Goal: Information Seeking & Learning: Learn about a topic

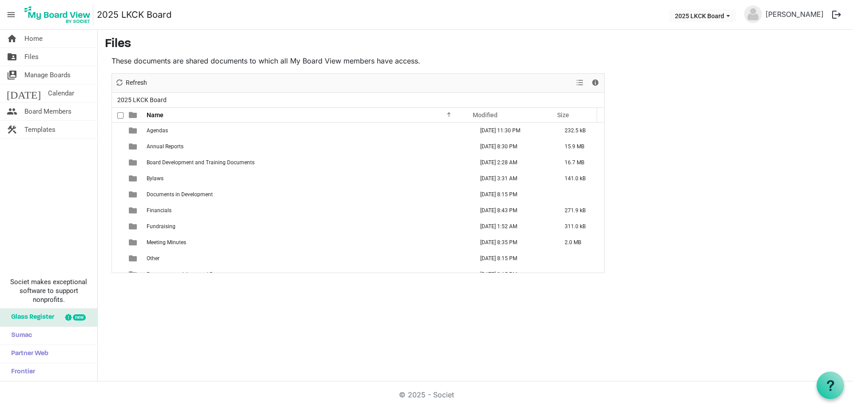
drag, startPoint x: 39, startPoint y: 92, endPoint x: 117, endPoint y: 116, distance: 81.7
click at [48, 92] on span "Calendar" at bounding box center [61, 93] width 26 height 18
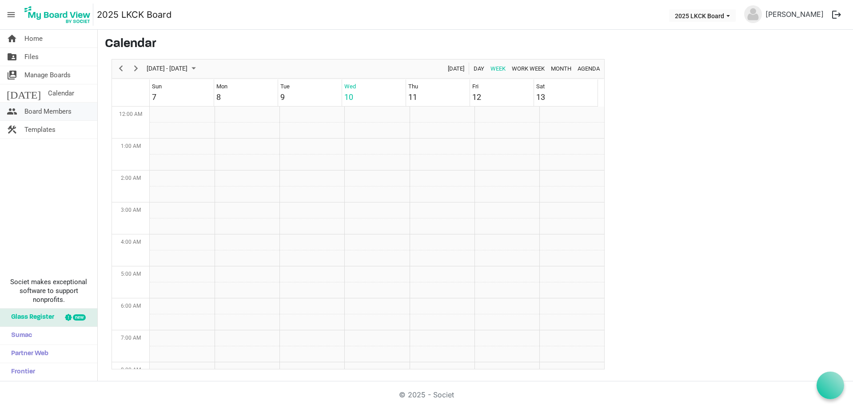
scroll to position [288, 0]
click at [30, 37] on span "Home" at bounding box center [33, 39] width 18 height 18
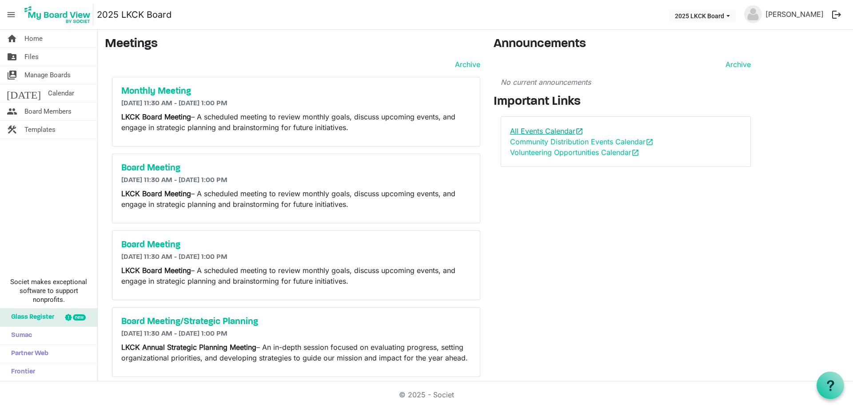
click at [547, 131] on link "All Events Calendar open_in_new" at bounding box center [546, 131] width 73 height 9
click at [547, 144] on link "Community Distribution Events Calendar open_in_new" at bounding box center [582, 141] width 144 height 9
click at [575, 155] on link "Volunteering Opportunities Calendar open_in_new" at bounding box center [574, 152] width 129 height 9
click at [517, 128] on link "All Events Calendar open_in_new" at bounding box center [546, 131] width 73 height 9
click at [554, 130] on link "All Events Calendar open_in_new" at bounding box center [546, 131] width 73 height 9
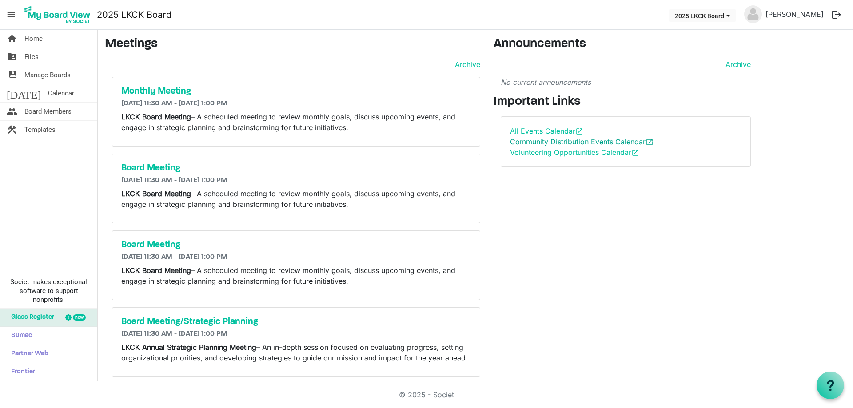
click at [551, 140] on link "Community Distribution Events Calendar open_in_new" at bounding box center [582, 141] width 144 height 9
drag, startPoint x: 26, startPoint y: 56, endPoint x: 46, endPoint y: 59, distance: 20.7
click at [26, 56] on span "Files" at bounding box center [31, 57] width 14 height 18
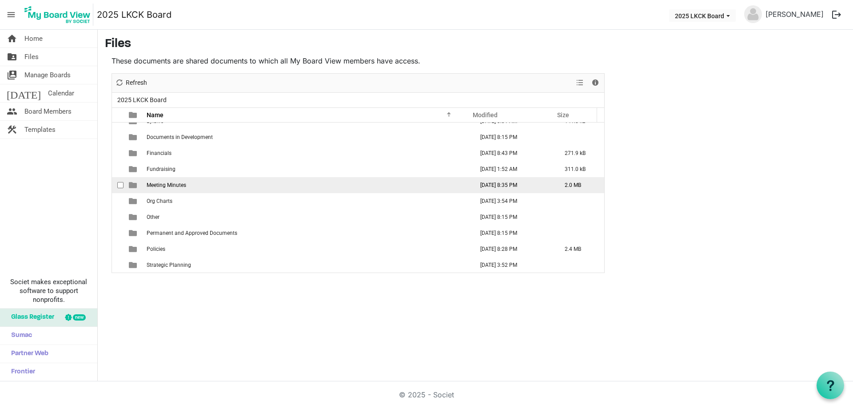
scroll to position [58, 0]
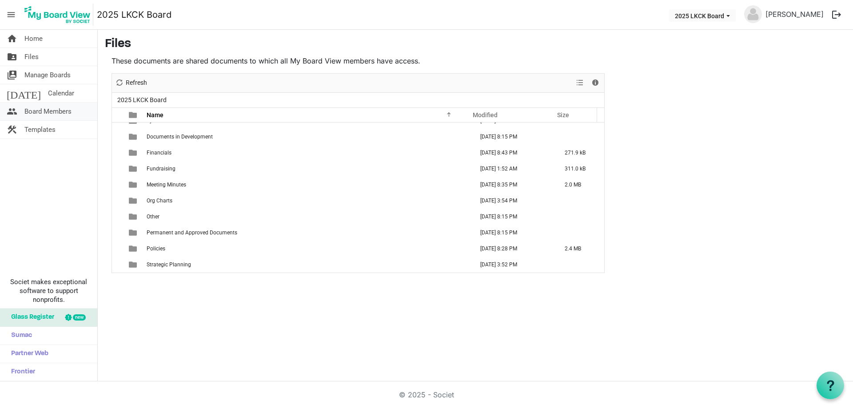
click at [42, 113] on span "Board Members" at bounding box center [47, 112] width 47 height 18
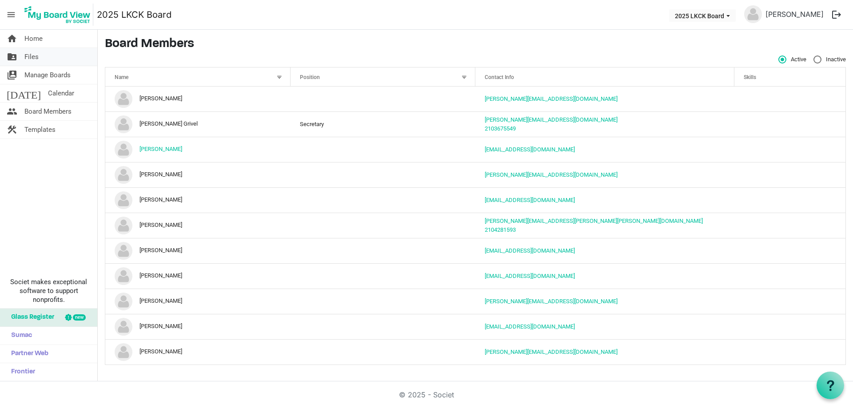
click at [45, 57] on link "folder_shared Files" at bounding box center [48, 57] width 97 height 18
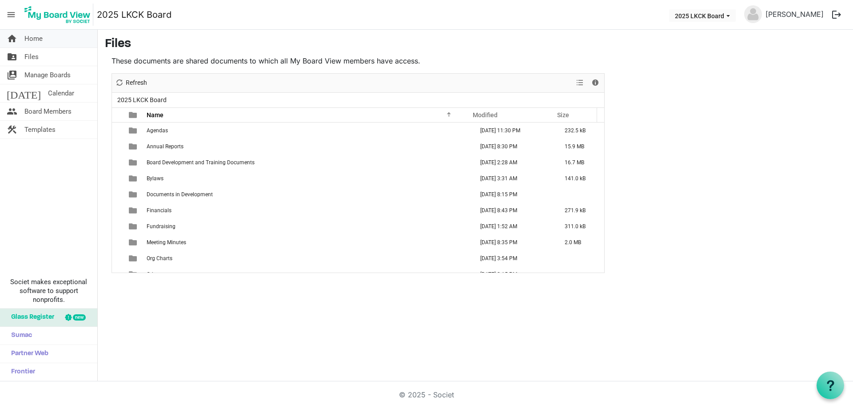
click at [37, 42] on span "Home" at bounding box center [33, 39] width 18 height 18
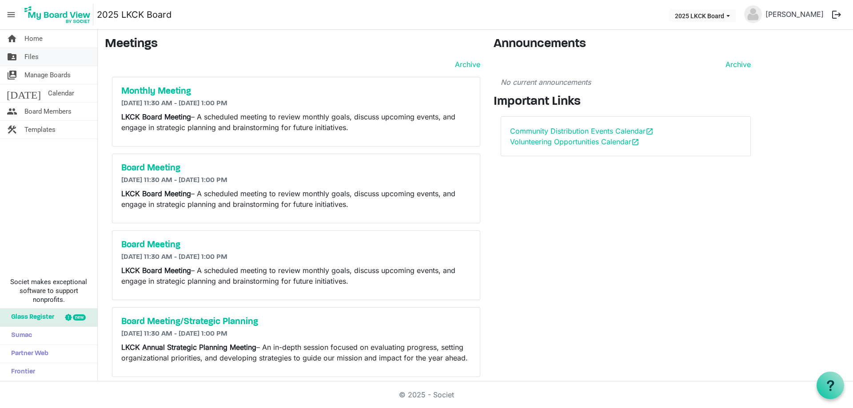
click at [37, 60] on span "Files" at bounding box center [31, 57] width 14 height 18
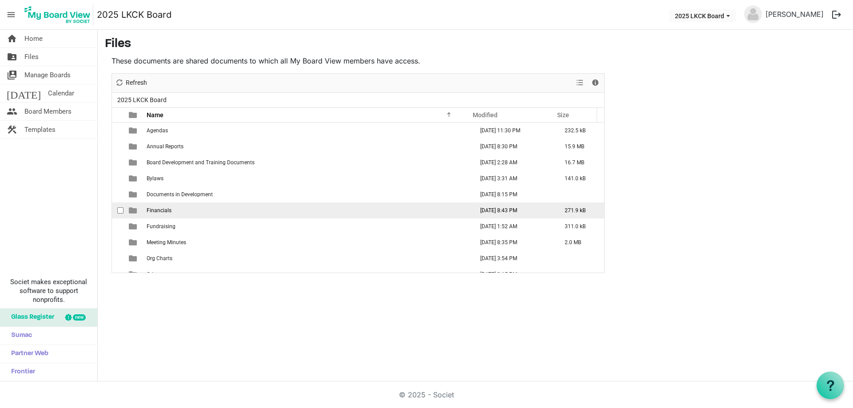
scroll to position [58, 0]
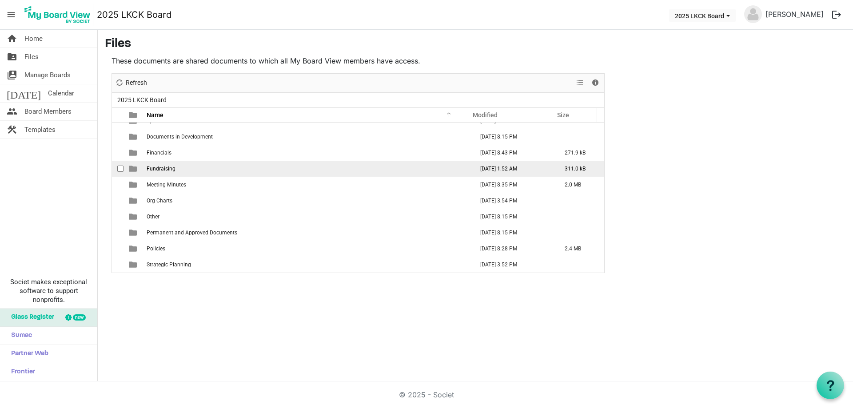
click at [164, 172] on td "Fundraising" at bounding box center [307, 169] width 327 height 16
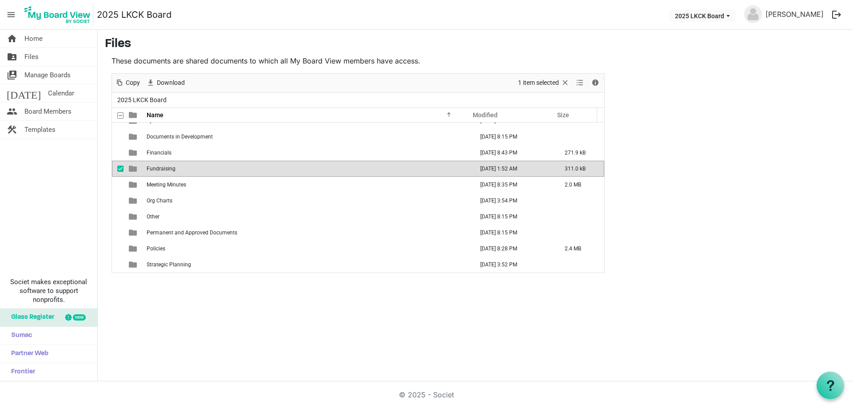
click at [164, 172] on td "Fundraising" at bounding box center [307, 169] width 327 height 16
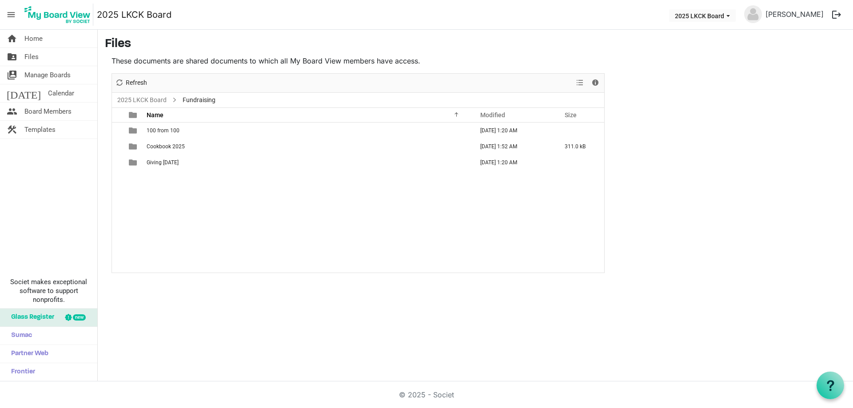
scroll to position [0, 0]
click at [170, 147] on span "Cookbook 2025" at bounding box center [166, 147] width 38 height 6
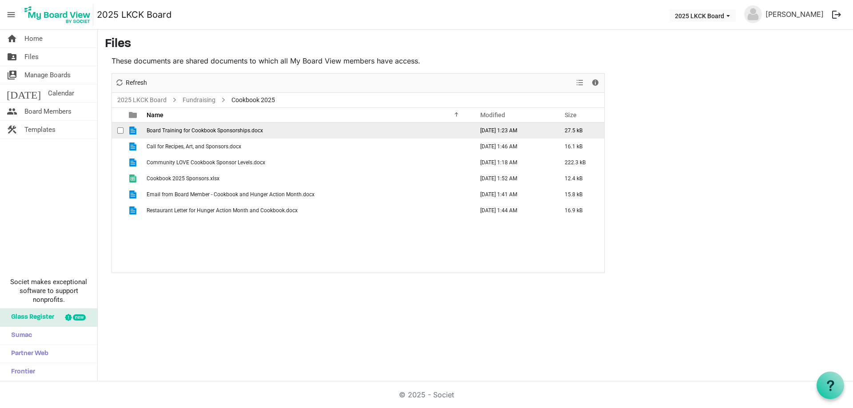
click at [173, 131] on span "Board Training for Cookbook Sponsorships.docx" at bounding box center [205, 131] width 116 height 6
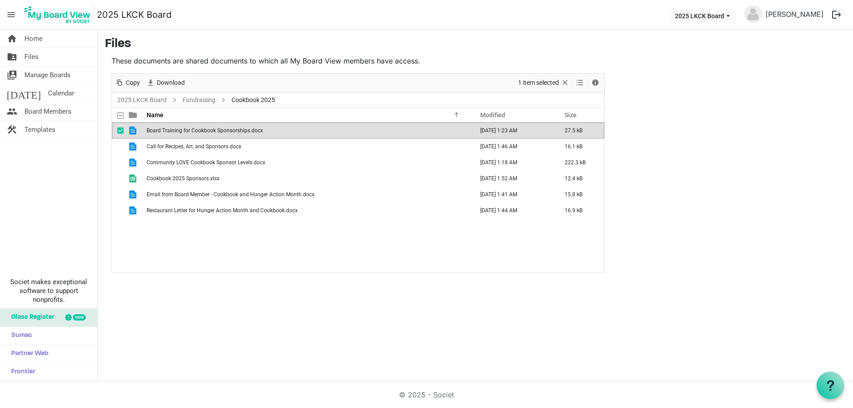
click at [173, 131] on span "Board Training for Cookbook Sponsorships.docx" at bounding box center [205, 131] width 116 height 6
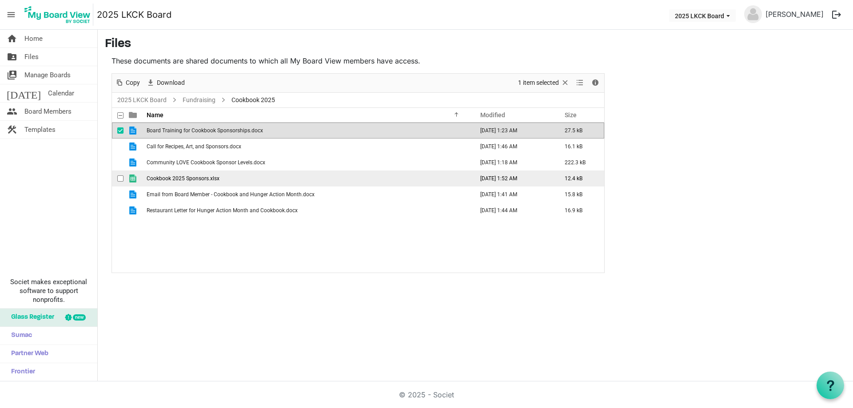
click at [177, 178] on span "Cookbook 2025 Sponsors.xlsx" at bounding box center [183, 179] width 73 height 6
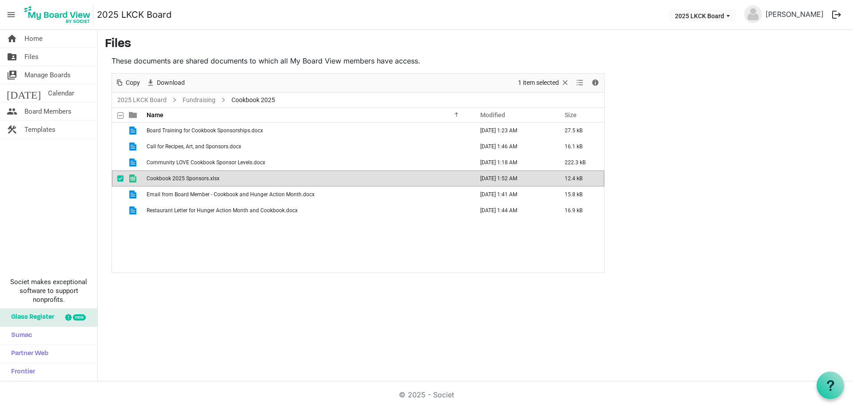
click at [177, 178] on span "Cookbook 2025 Sponsors.xlsx" at bounding box center [183, 179] width 73 height 6
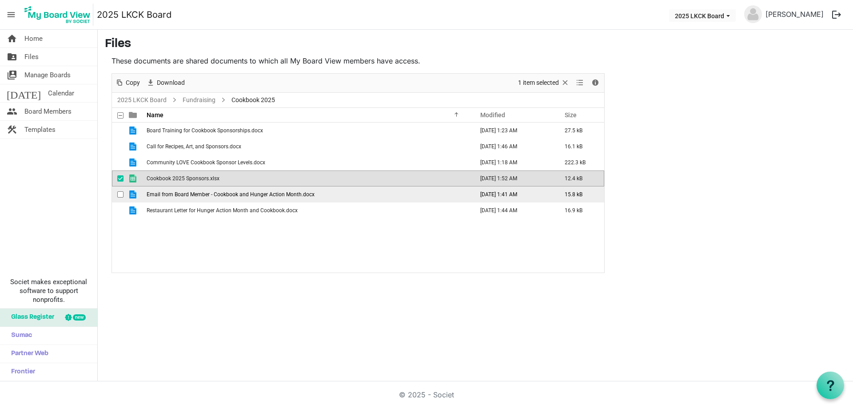
click at [180, 195] on span "Email from Board Member - Cookbook and Hunger Action Month.docx" at bounding box center [231, 195] width 168 height 6
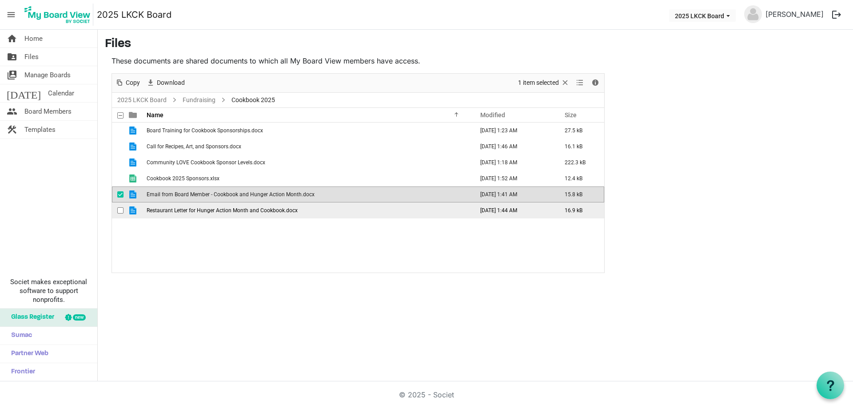
click at [178, 210] on span "Restaurant Letter for Hunger Action Month and Cookbook.docx" at bounding box center [222, 211] width 151 height 6
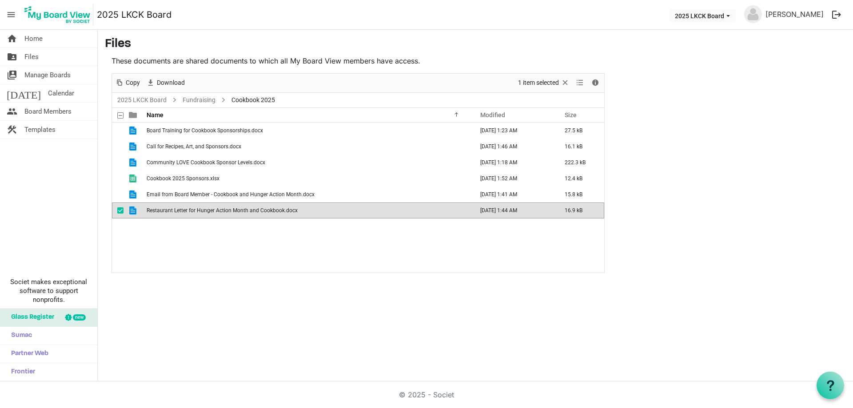
click at [178, 210] on span "Restaurant Letter for Hunger Action Month and Cookbook.docx" at bounding box center [222, 211] width 151 height 6
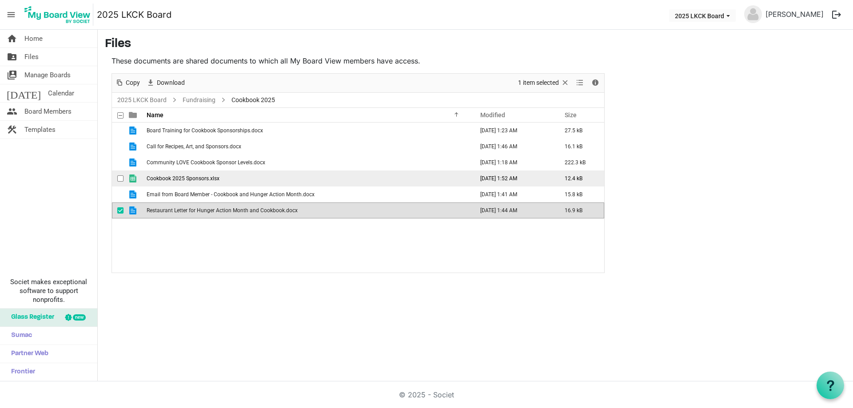
click at [195, 177] on span "Cookbook 2025 Sponsors.xlsx" at bounding box center [183, 179] width 73 height 6
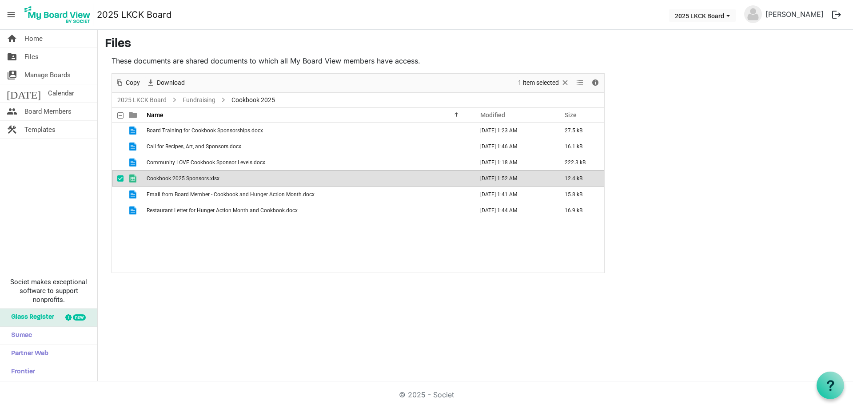
click at [195, 177] on span "Cookbook 2025 Sponsors.xlsx" at bounding box center [183, 179] width 73 height 6
click at [189, 96] on link "Fundraising" at bounding box center [199, 100] width 36 height 11
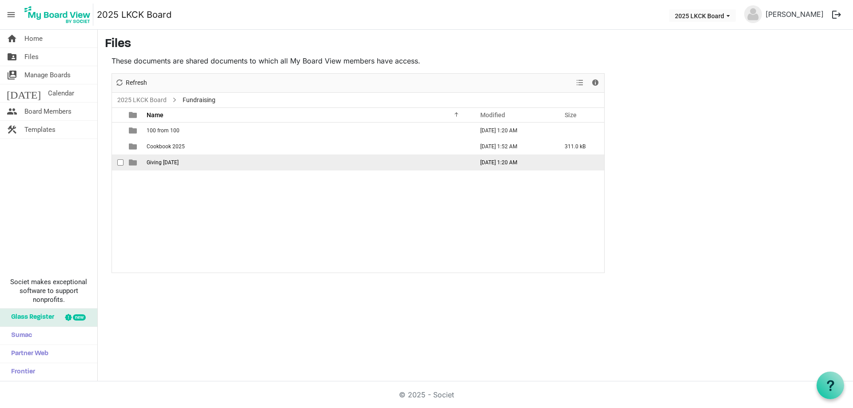
click at [166, 163] on span "Giving Tuesday" at bounding box center [163, 163] width 32 height 6
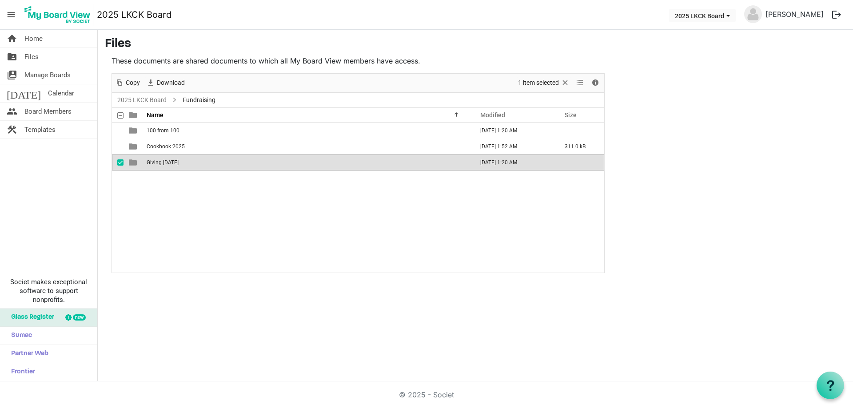
click at [166, 163] on span "Giving Tuesday" at bounding box center [163, 163] width 32 height 6
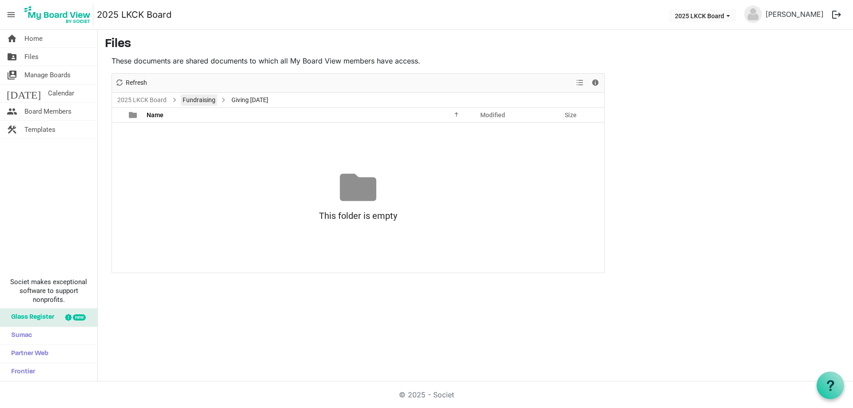
click at [192, 97] on link "Fundraising" at bounding box center [199, 100] width 36 height 11
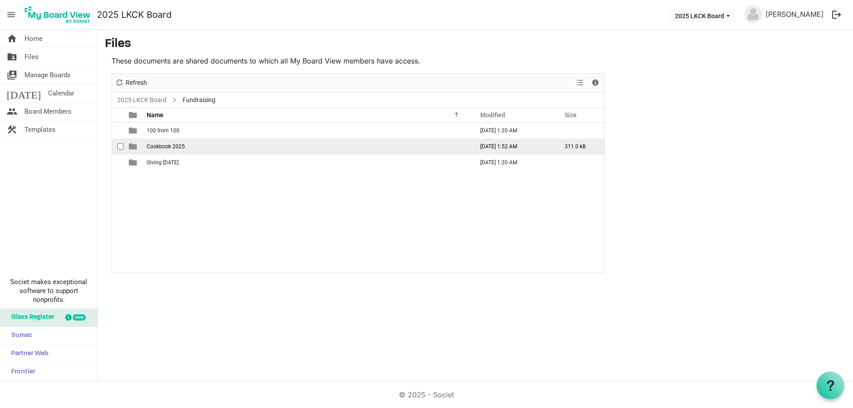
click at [173, 144] on span "Cookbook 2025" at bounding box center [166, 147] width 38 height 6
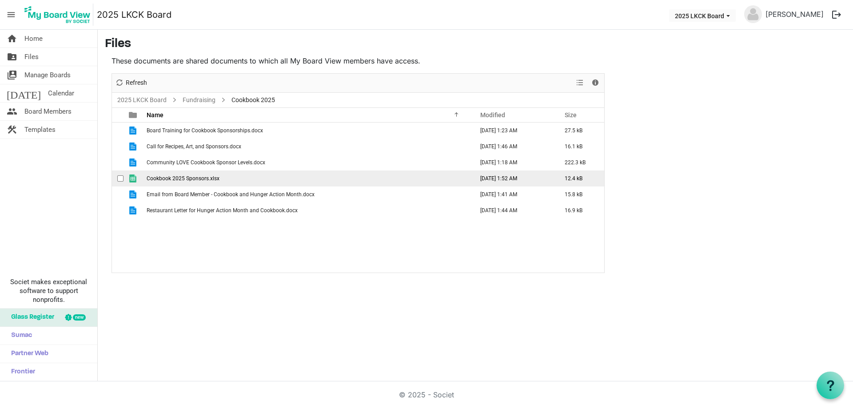
click at [169, 180] on span "Cookbook 2025 Sponsors.xlsx" at bounding box center [183, 179] width 73 height 6
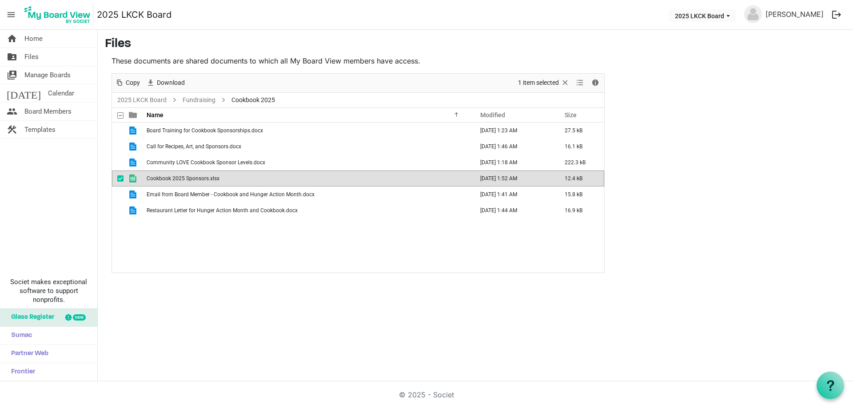
click at [169, 180] on span "Cookbook 2025 Sponsors.xlsx" at bounding box center [183, 179] width 73 height 6
click at [35, 40] on span "Home" at bounding box center [33, 39] width 18 height 18
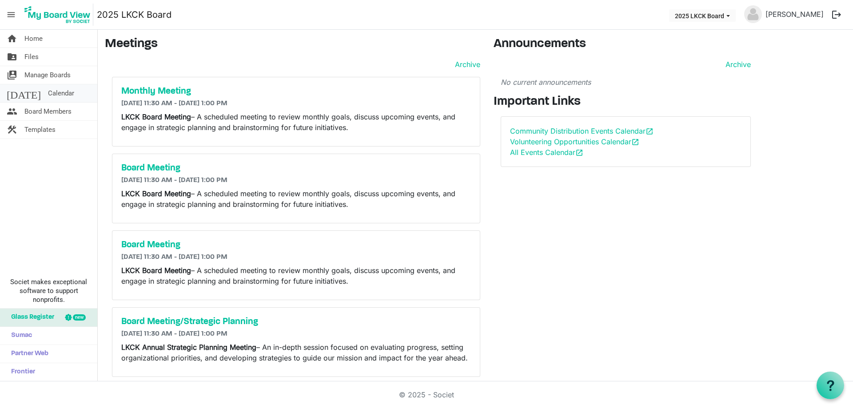
click at [48, 88] on span "Calendar" at bounding box center [61, 93] width 26 height 18
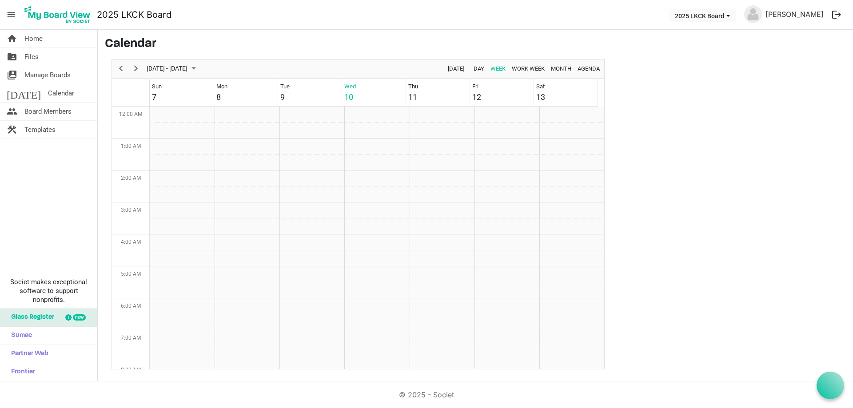
scroll to position [288, 0]
click at [35, 40] on span "Home" at bounding box center [33, 39] width 18 height 18
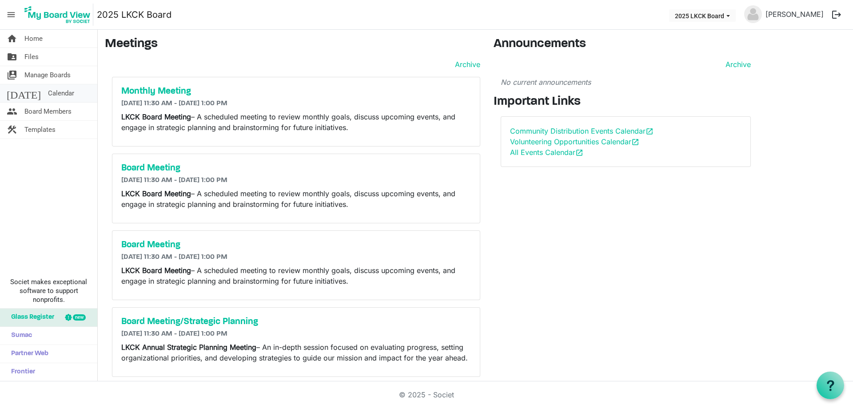
click at [48, 96] on span "Calendar" at bounding box center [61, 93] width 26 height 18
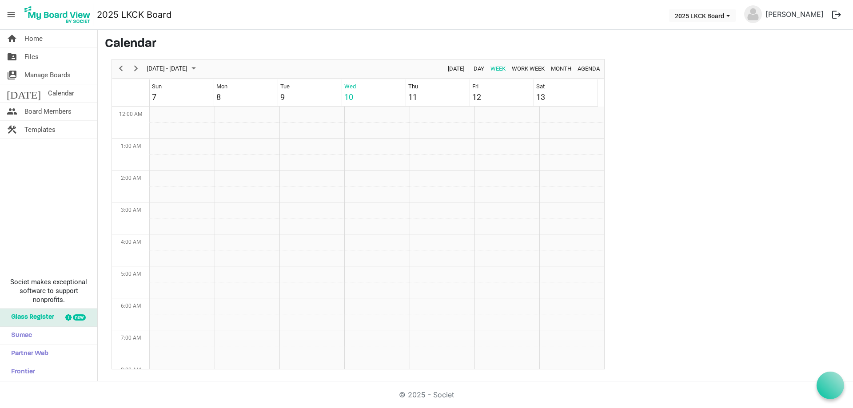
scroll to position [288, 0]
click at [39, 42] on span "Home" at bounding box center [33, 39] width 18 height 18
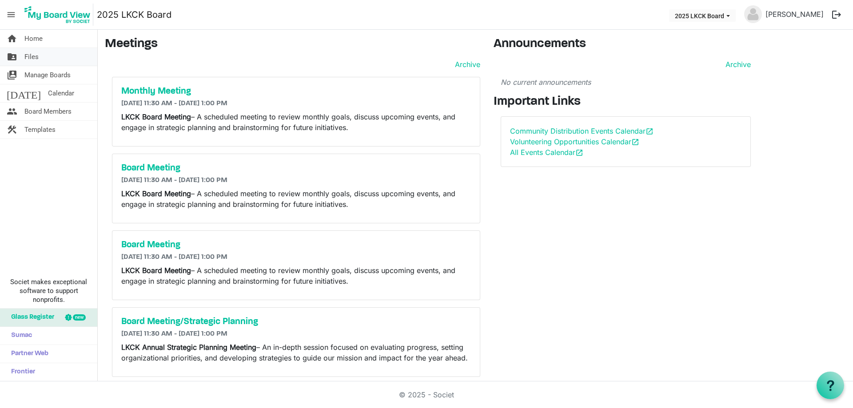
click at [36, 56] on span "Files" at bounding box center [31, 57] width 14 height 18
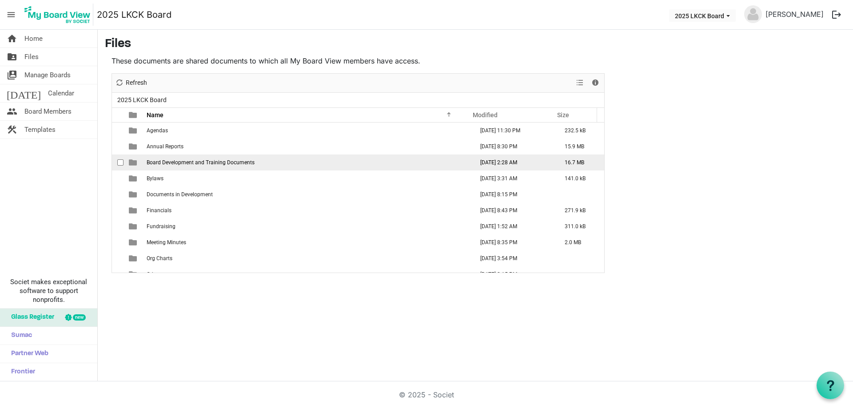
click at [181, 161] on span "Board Development and Training Documents" at bounding box center [201, 163] width 108 height 6
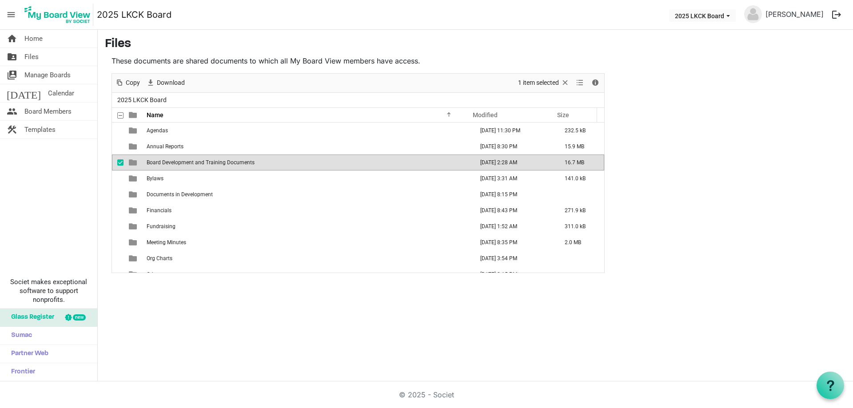
click at [181, 161] on span "Board Development and Training Documents" at bounding box center [201, 163] width 108 height 6
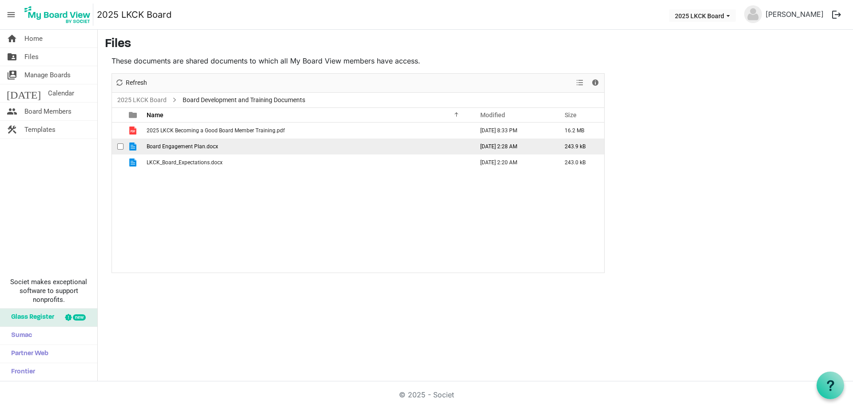
click at [179, 148] on span "Board Engagement Plan.docx" at bounding box center [183, 147] width 72 height 6
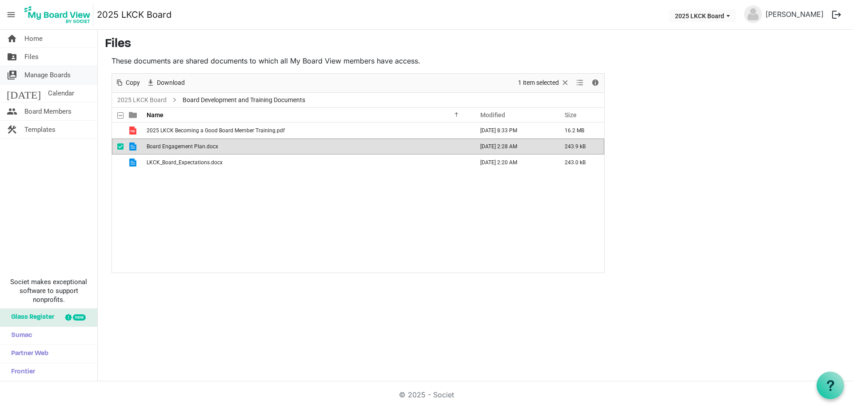
click at [32, 76] on span "Manage Boards" at bounding box center [47, 75] width 46 height 18
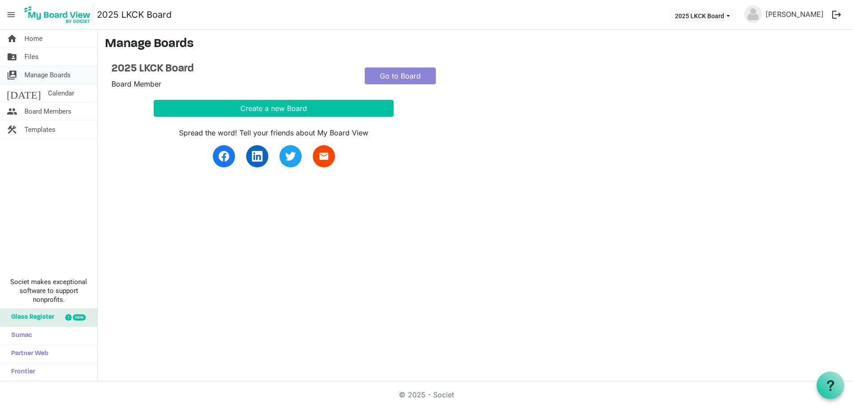
click at [48, 80] on span "Manage Boards" at bounding box center [47, 75] width 46 height 18
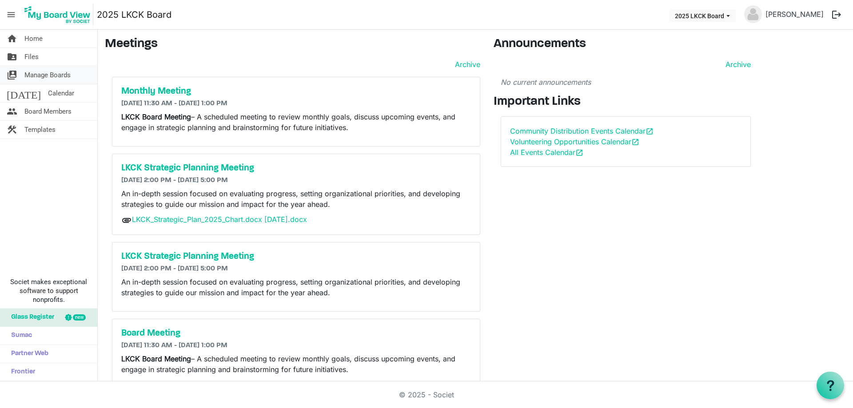
click at [24, 76] on span "Manage Boards" at bounding box center [47, 75] width 46 height 18
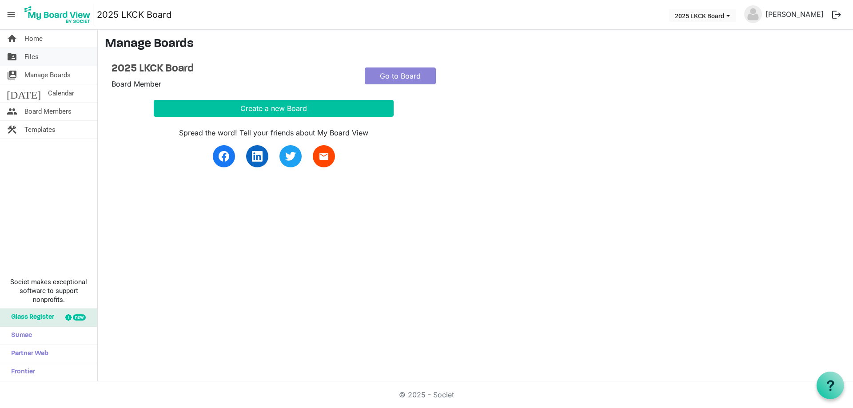
click at [29, 57] on span "Files" at bounding box center [31, 57] width 14 height 18
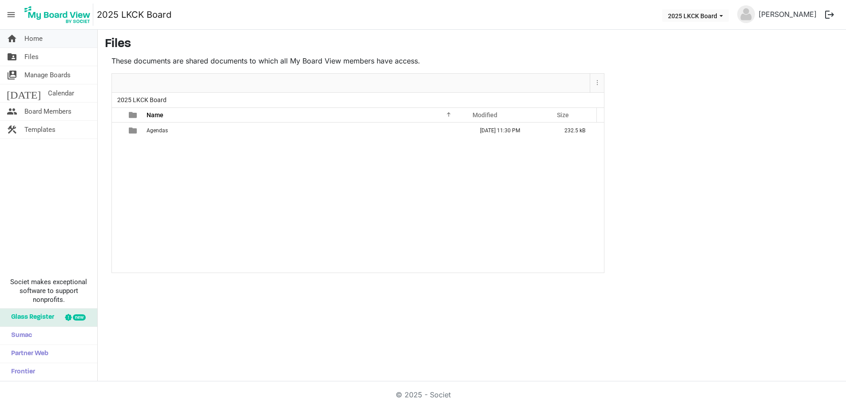
click at [37, 38] on span "Home" at bounding box center [33, 39] width 18 height 18
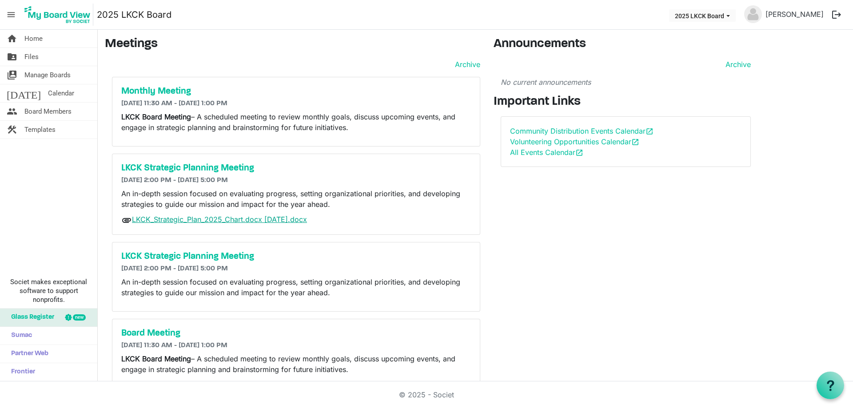
click at [186, 220] on link "LKCK_Strategic_Plan_2025_Chart.docx [DATE].docx" at bounding box center [219, 219] width 175 height 9
